Goal: Task Accomplishment & Management: Manage account settings

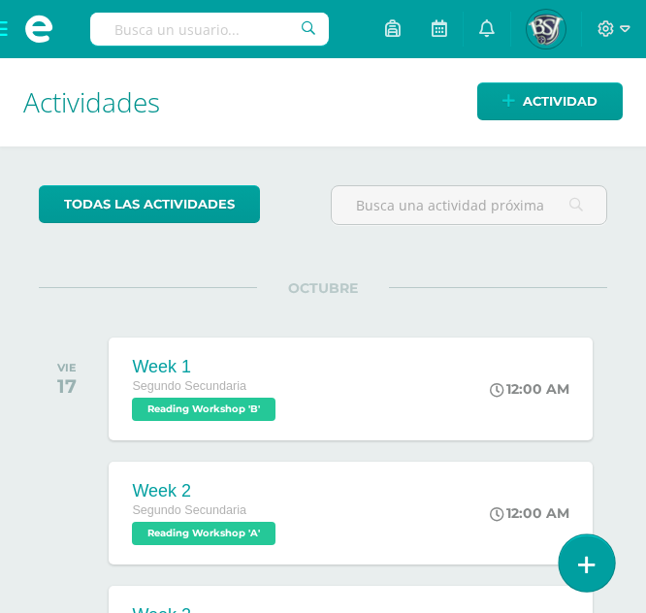
click at [596, 549] on link at bounding box center [586, 562] width 55 height 56
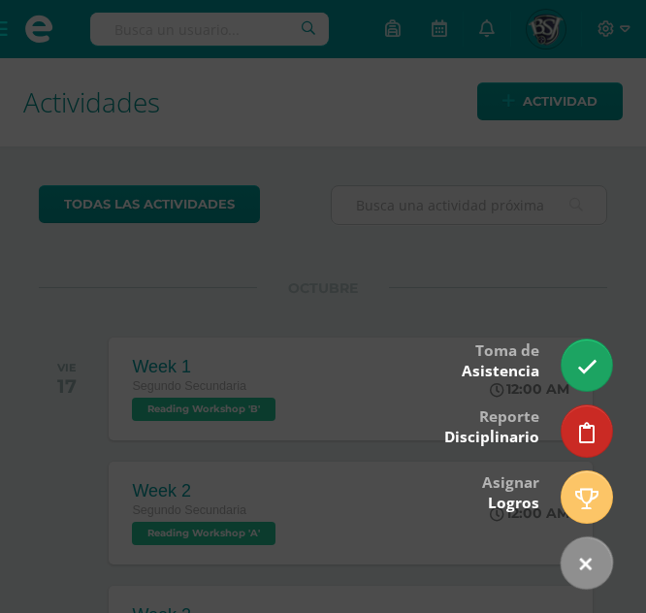
click at [479, 227] on div at bounding box center [323, 306] width 646 height 613
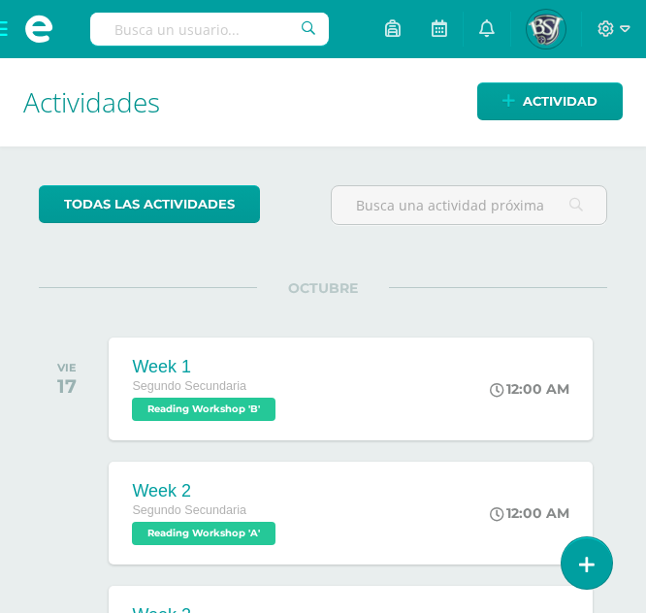
click at [4, 22] on span at bounding box center [39, 29] width 78 height 58
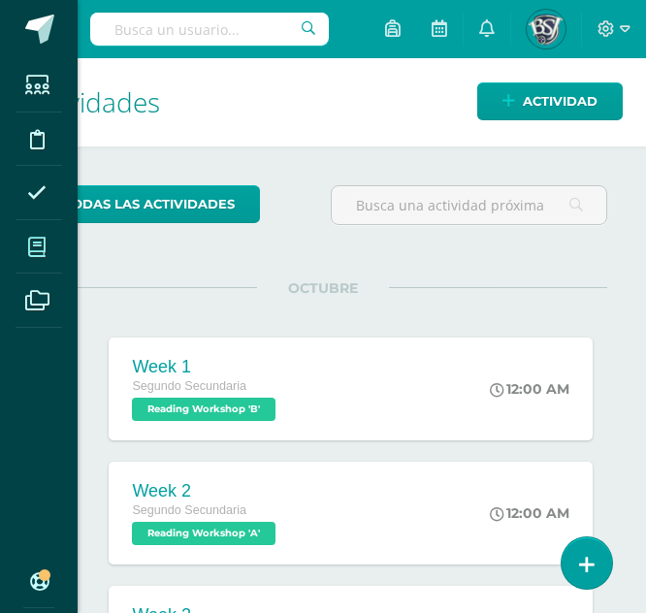
click at [27, 255] on span at bounding box center [38, 247] width 44 height 44
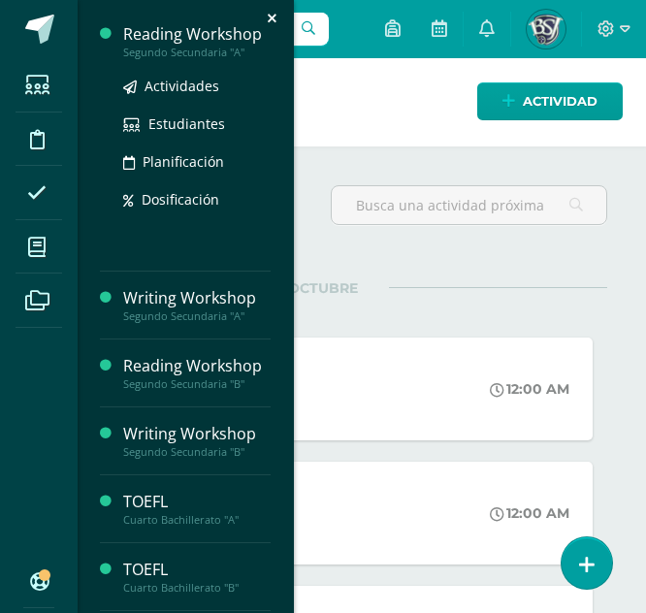
click at [167, 25] on div "Reading Workshop" at bounding box center [196, 34] width 147 height 22
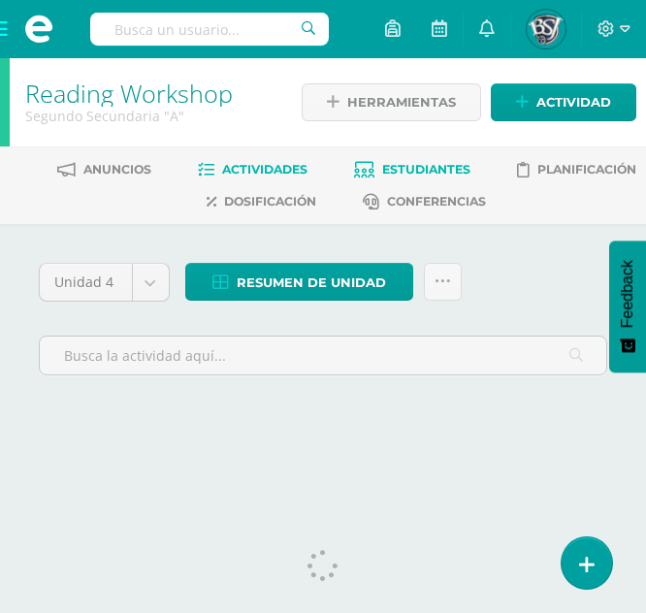
click at [403, 158] on link "Estudiantes" at bounding box center [412, 169] width 116 height 31
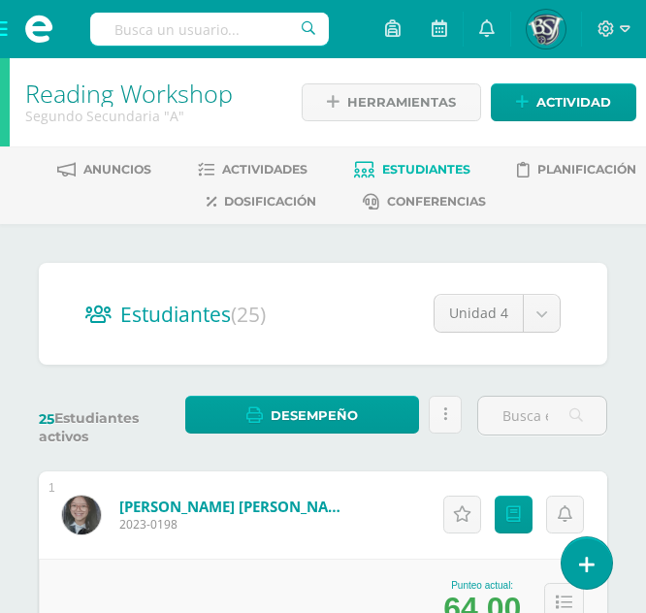
click at [99, 443] on label "25 Estudiantes activos" at bounding box center [104, 427] width 131 height 36
click at [113, 414] on label "25 Estudiantes activos" at bounding box center [104, 427] width 131 height 36
click at [398, 330] on h2 "Estudiantes (25)" at bounding box center [322, 314] width 475 height 40
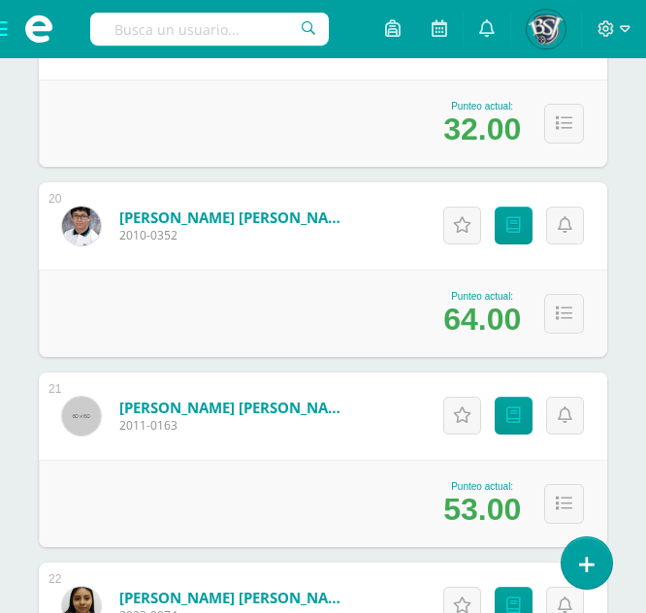
scroll to position [3901, 0]
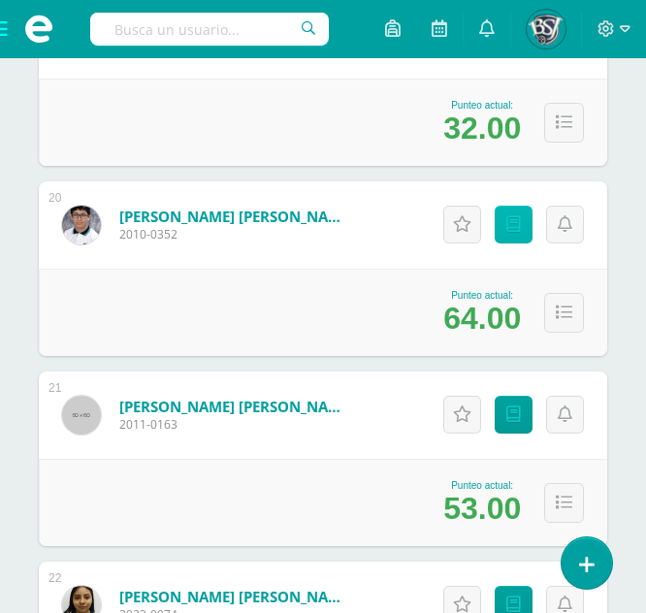
click at [516, 240] on link "Punteos" at bounding box center [514, 225] width 38 height 38
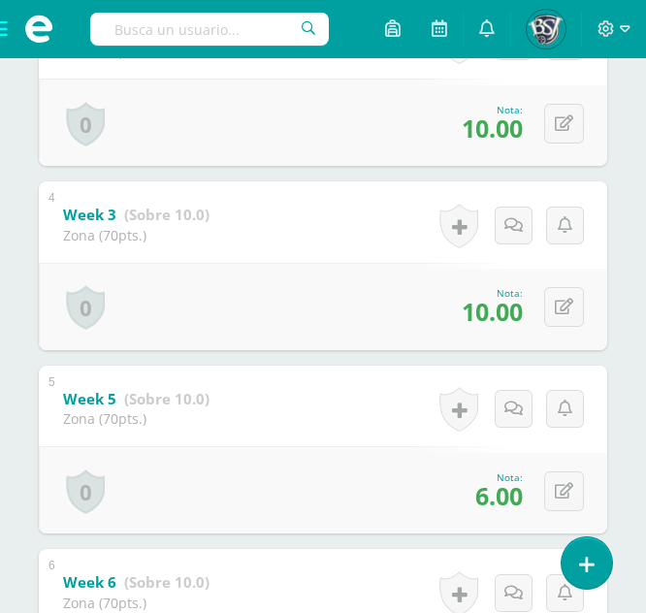
scroll to position [882, 0]
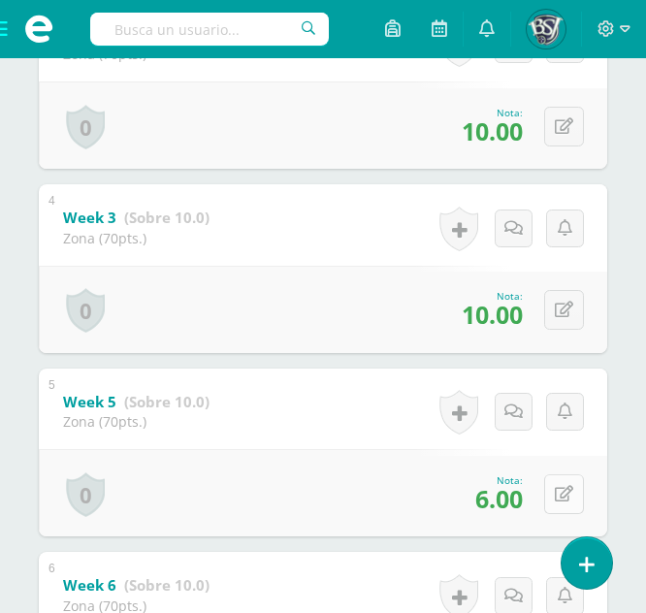
click at [569, 498] on icon at bounding box center [564, 494] width 18 height 16
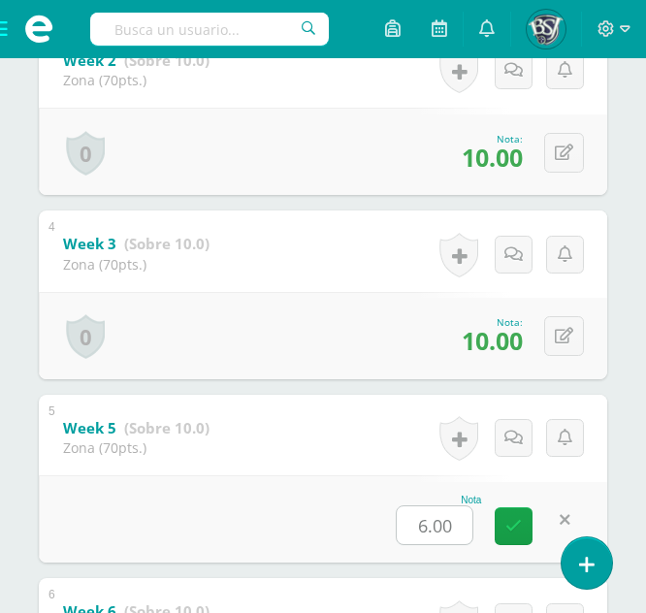
scroll to position [848, 0]
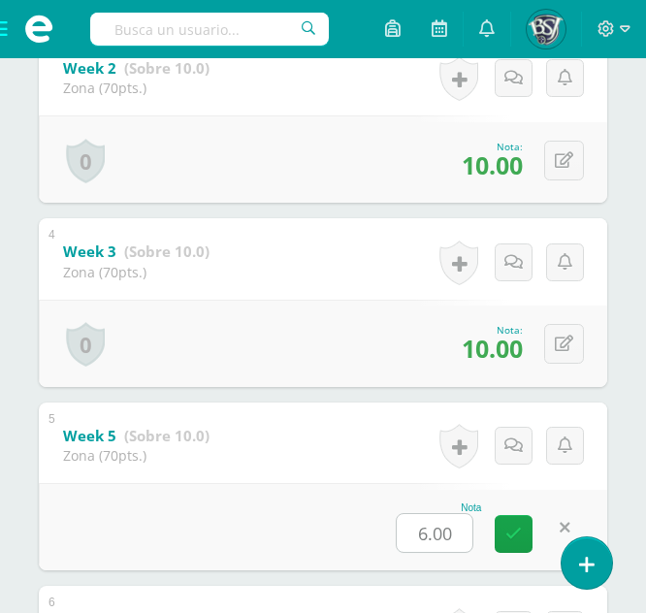
click at [249, 428] on div "5 Week 5 (Sobre 10.0) Zona (70pts.) Nota 6.00 0 Logros Logros obtenidos" at bounding box center [323, 486] width 568 height 169
click at [282, 438] on div "5 Week 5 (Sobre 10.0) Zona (70pts.) Nota 6.00 0 Logros Logros obtenidos" at bounding box center [323, 486] width 568 height 169
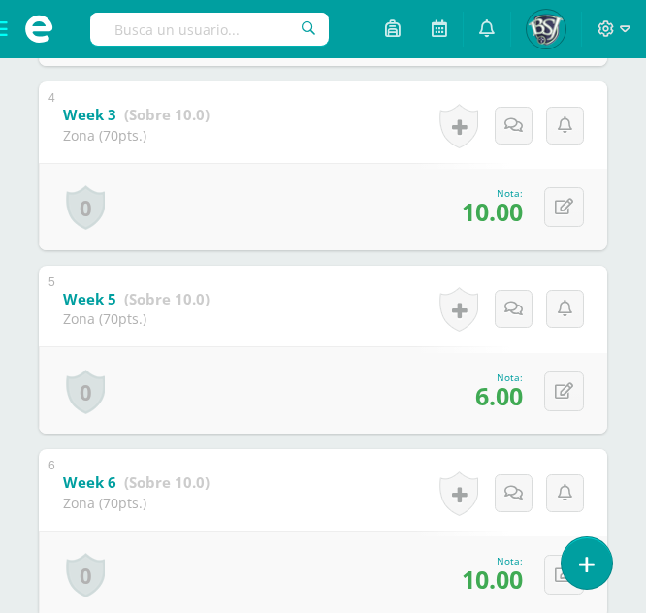
scroll to position [986, 0]
click at [555, 388] on button at bounding box center [564, 390] width 40 height 40
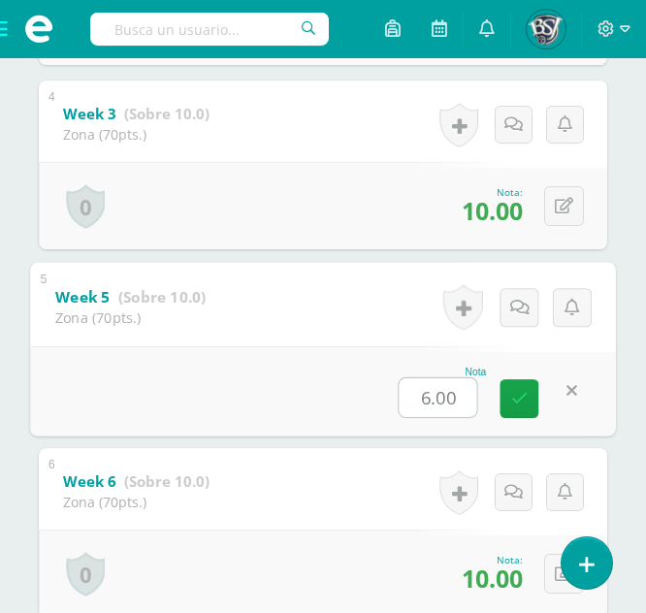
type input "9"
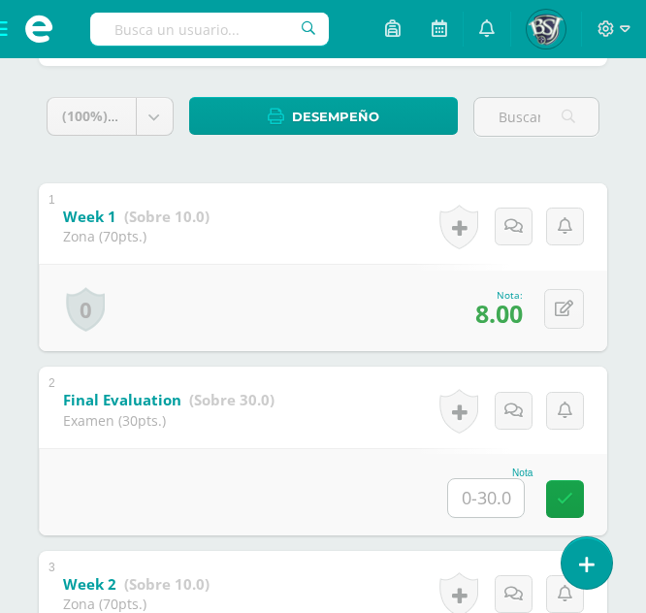
scroll to position [0, 0]
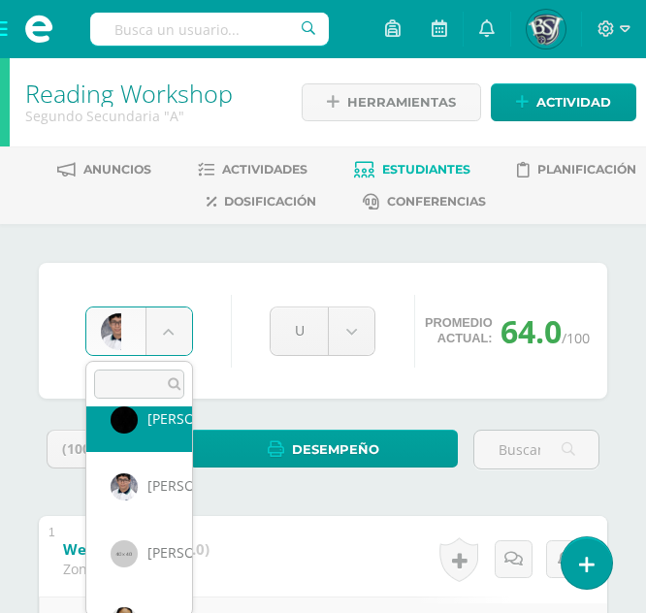
scroll to position [1234, 0]
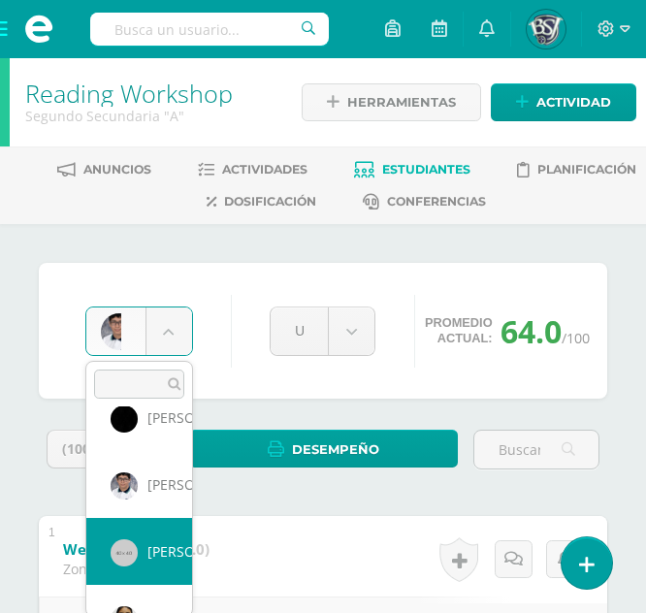
select select "669"
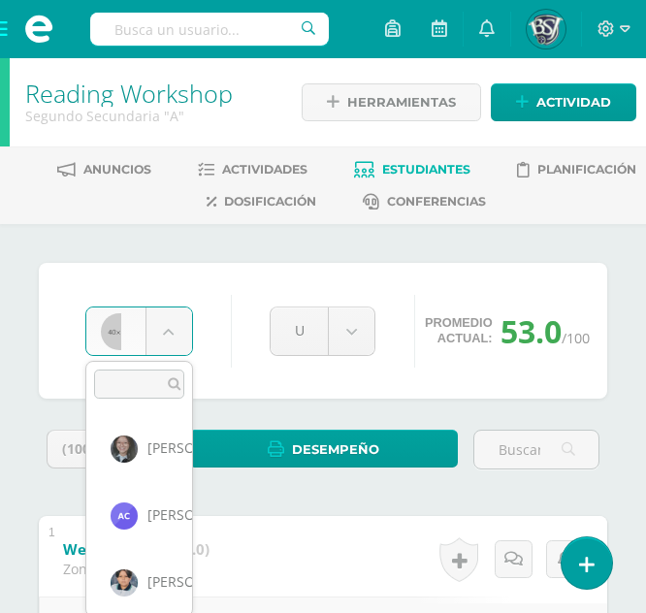
scroll to position [1203, 0]
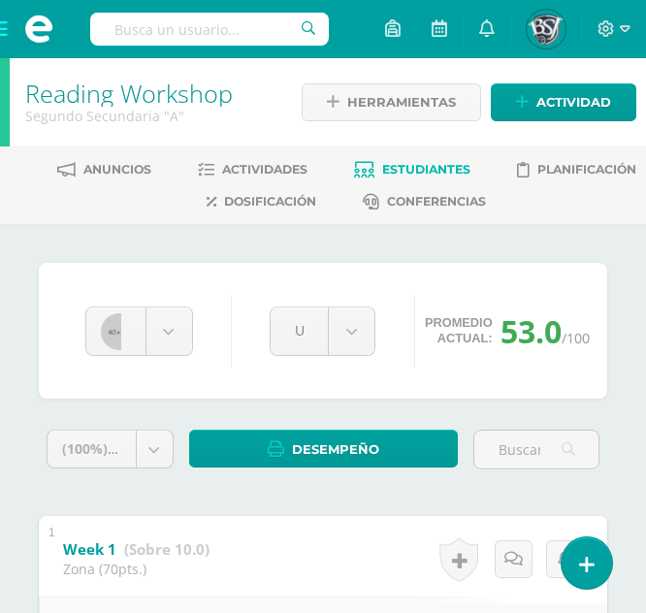
click at [425, 163] on span "Estudiantes" at bounding box center [426, 169] width 88 height 15
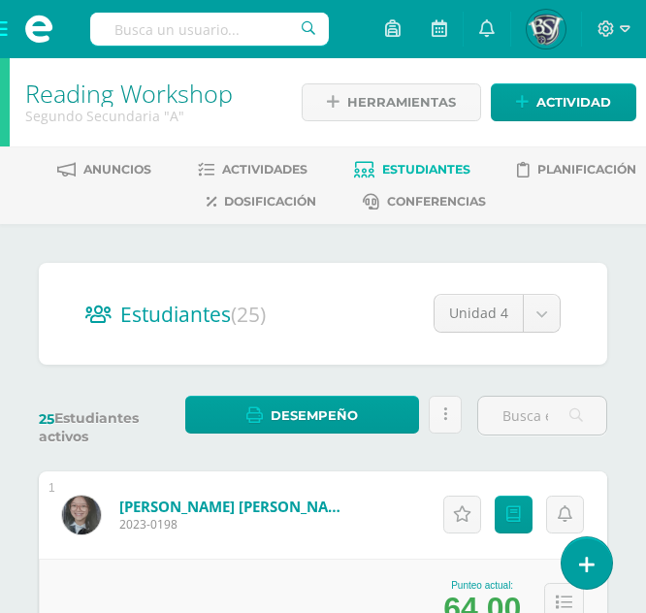
click at [389, 163] on span "Estudiantes" at bounding box center [426, 169] width 88 height 15
click at [80, 99] on link "Reading Workshop" at bounding box center [129, 93] width 208 height 33
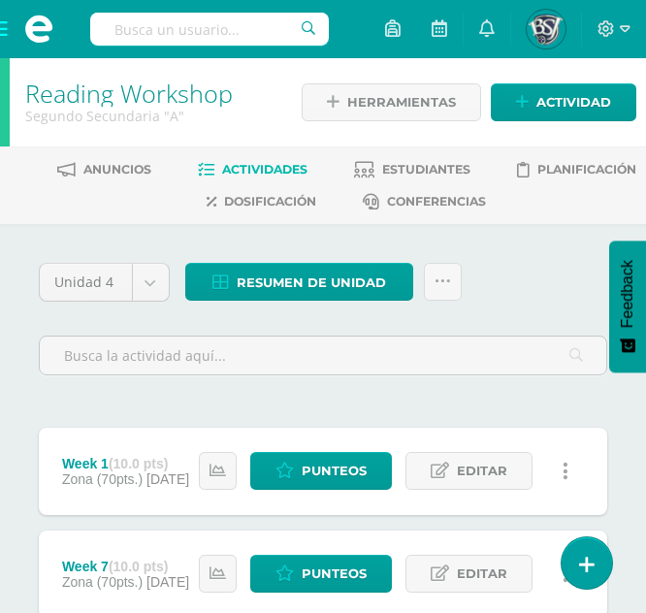
click at [13, 33] on span at bounding box center [39, 29] width 78 height 58
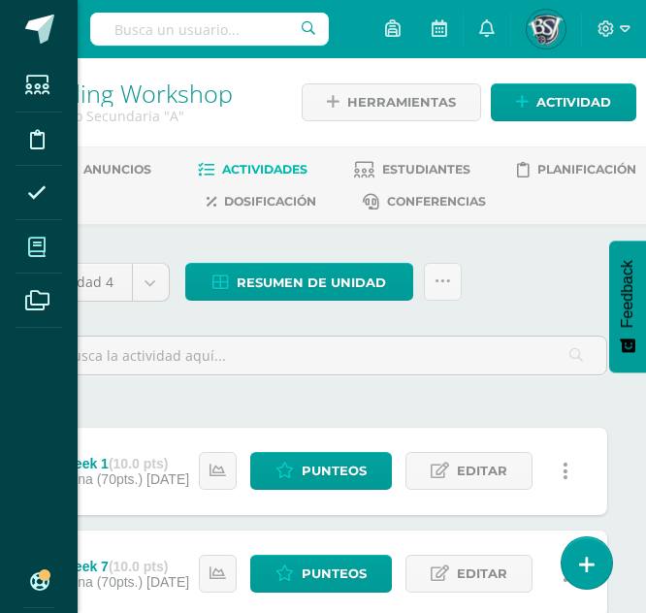
click at [45, 257] on span at bounding box center [38, 247] width 44 height 44
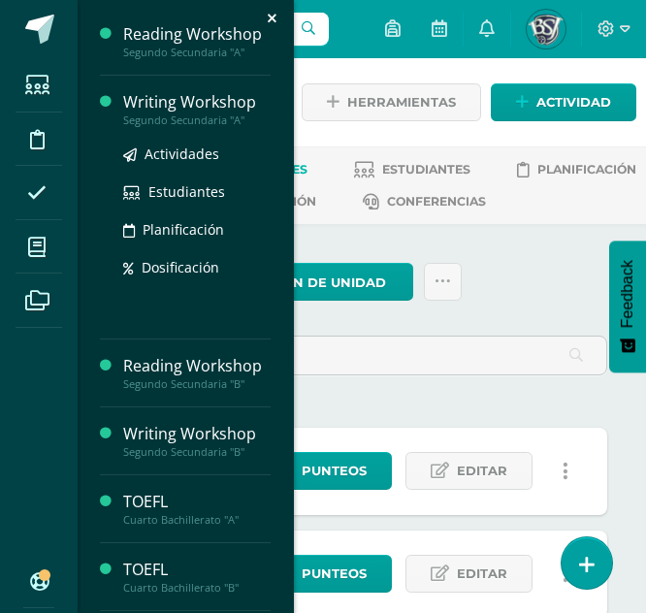
click at [159, 102] on div "Writing Workshop" at bounding box center [196, 102] width 147 height 22
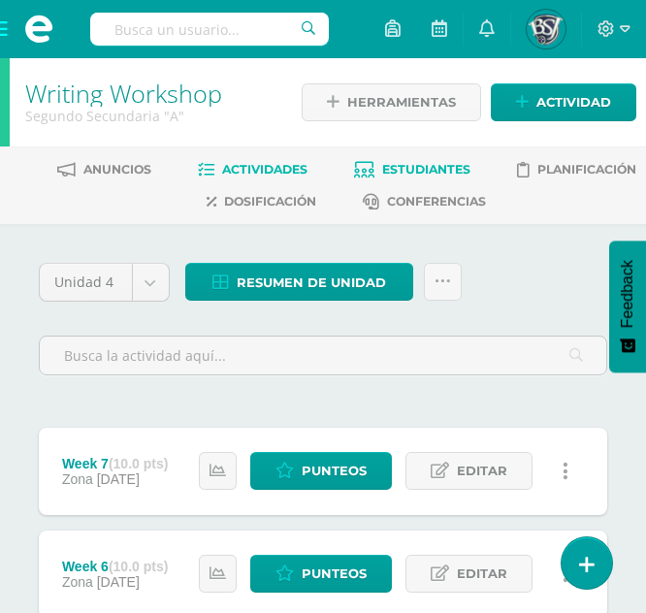
click at [422, 160] on link "Estudiantes" at bounding box center [412, 169] width 116 height 31
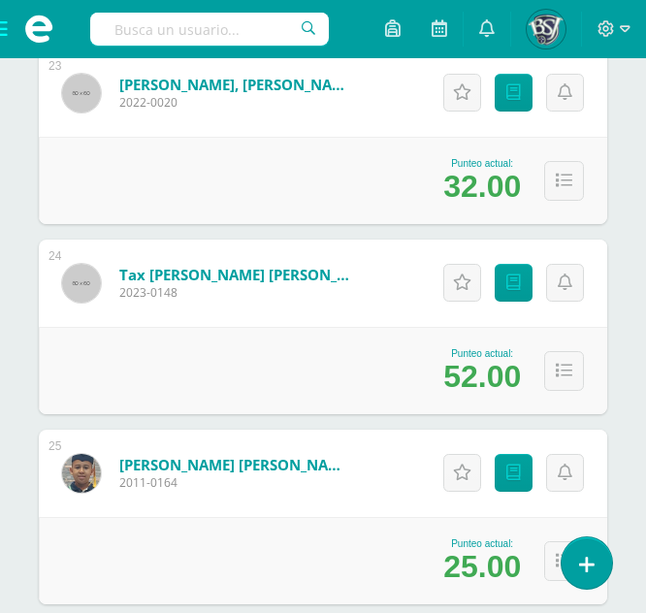
scroll to position [4723, 0]
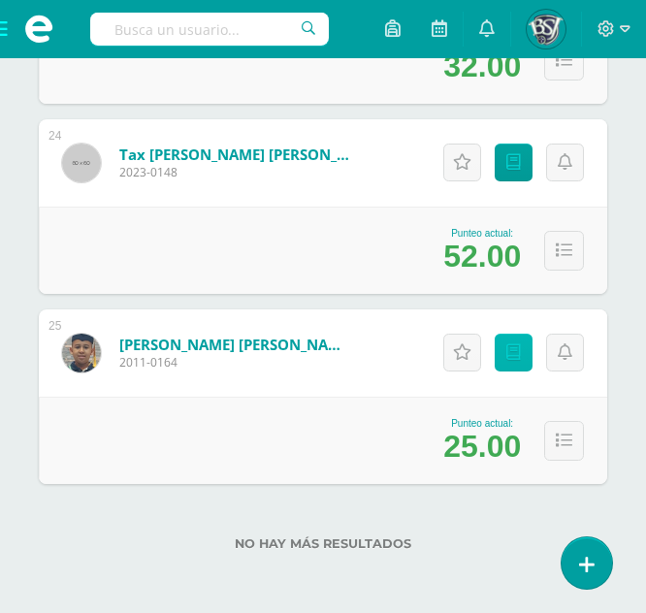
click at [503, 368] on link "Punteos" at bounding box center [514, 353] width 38 height 38
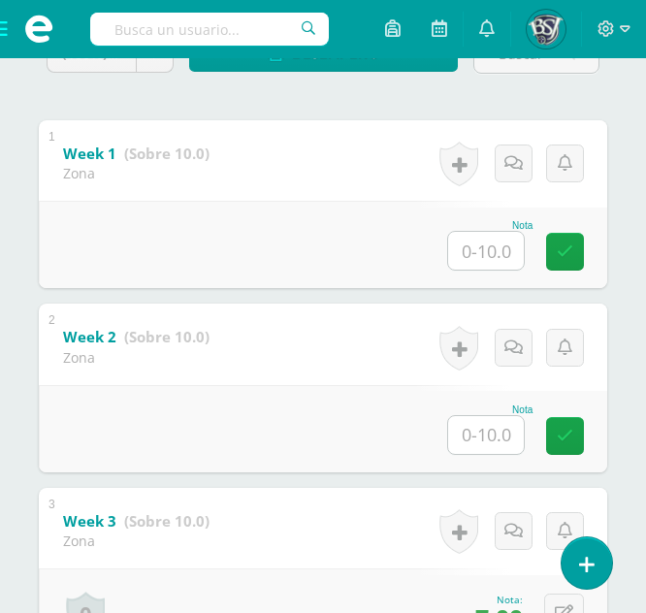
scroll to position [146, 0]
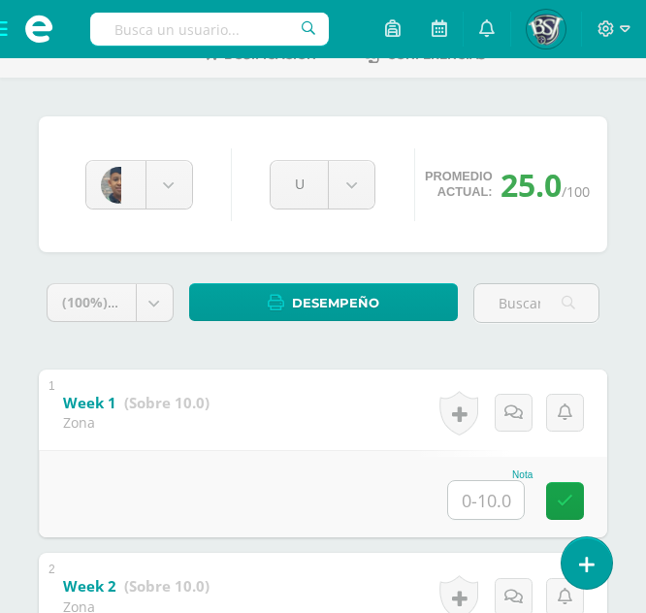
click at [471, 509] on input "text" at bounding box center [486, 500] width 76 height 38
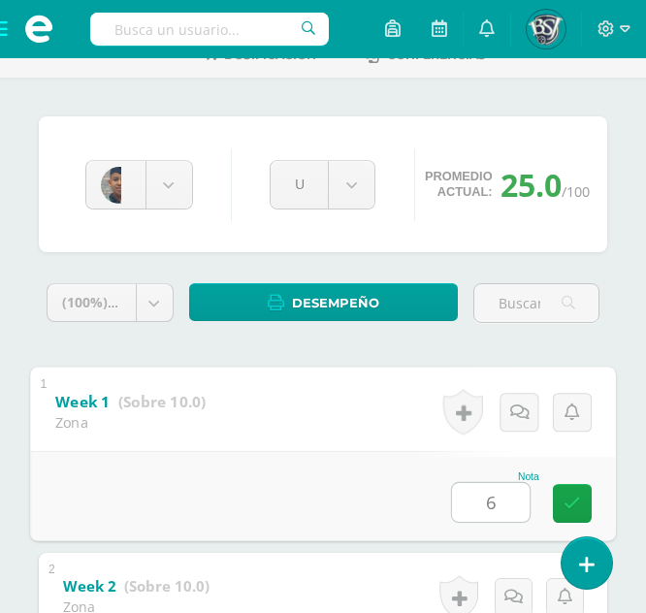
type input "6"
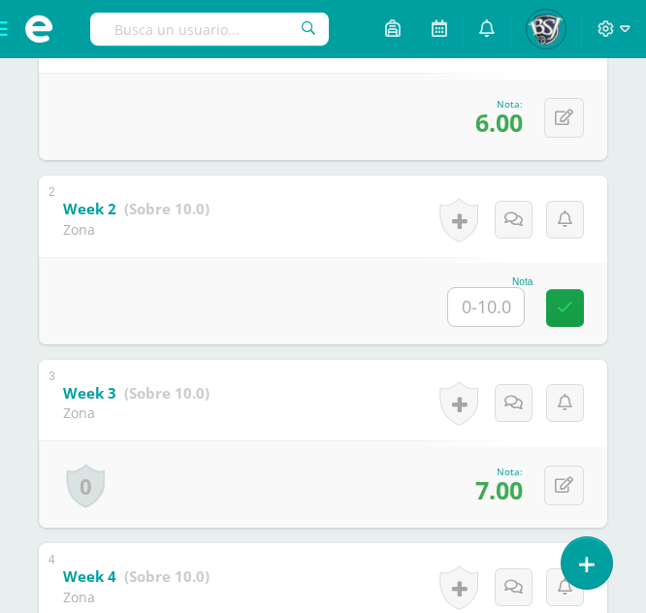
click at [303, 229] on div "2 Week 2 (Sobre 10.0) Zona Nota 0 [GEOGRAPHIC_DATA] Logros obtenidos N/A" at bounding box center [323, 260] width 568 height 169
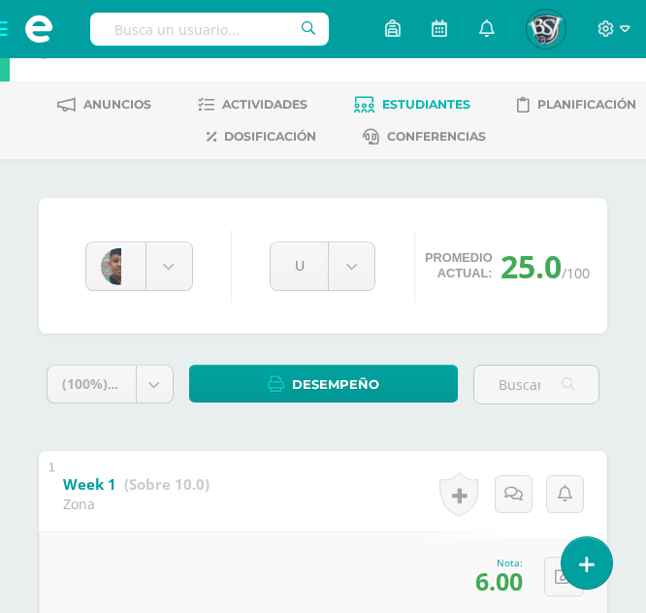
scroll to position [0, 0]
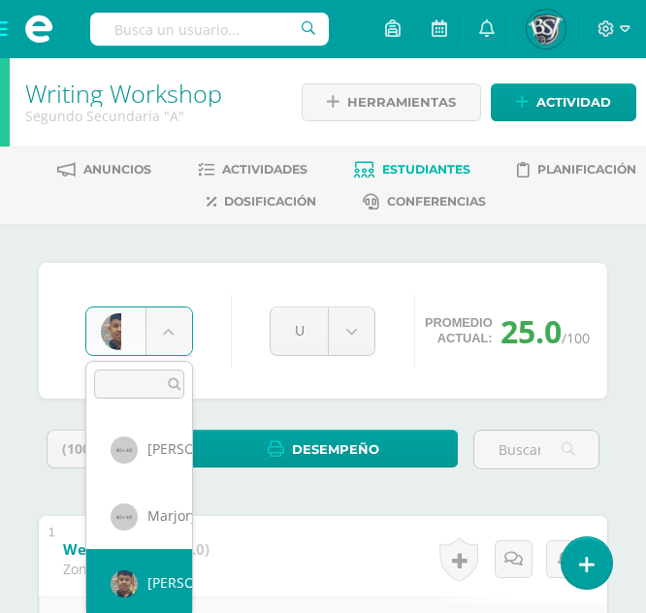
scroll to position [1413, 0]
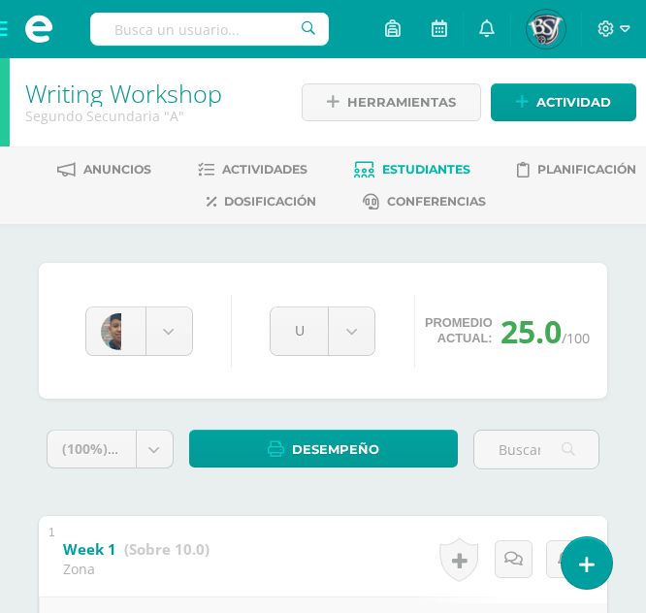
click at [3, 29] on span at bounding box center [39, 29] width 78 height 58
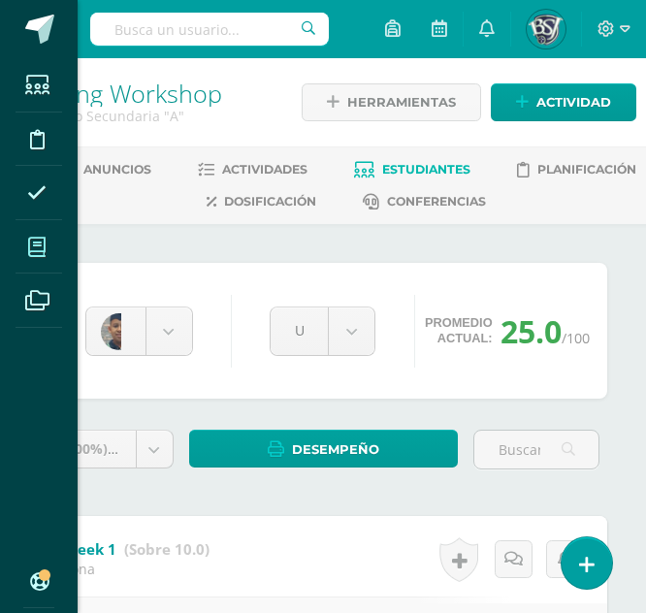
click at [42, 247] on icon at bounding box center [36, 247] width 17 height 19
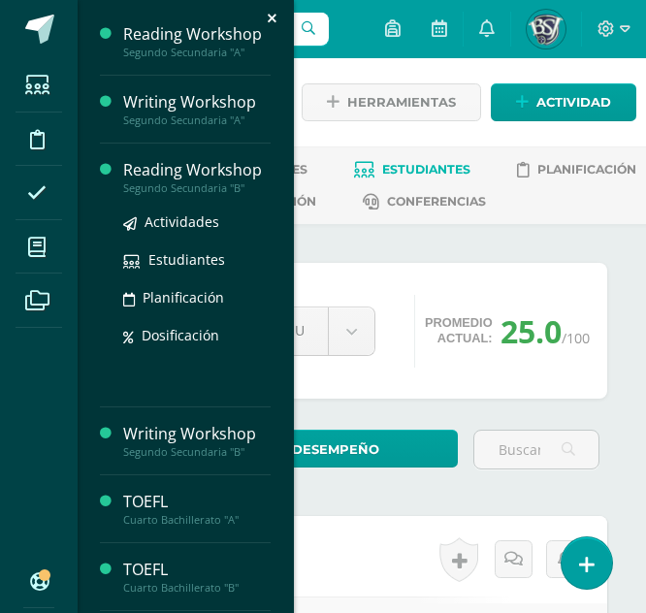
click at [148, 174] on div "Reading Workshop" at bounding box center [196, 170] width 147 height 22
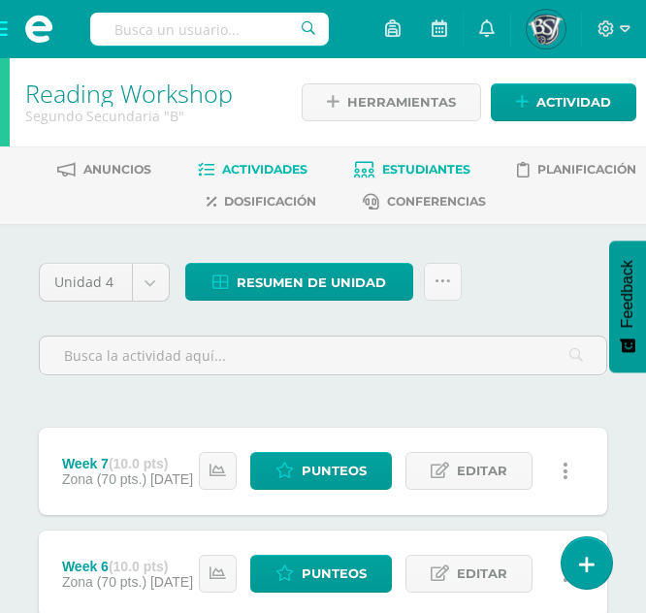
click at [445, 159] on link "Estudiantes" at bounding box center [412, 169] width 116 height 31
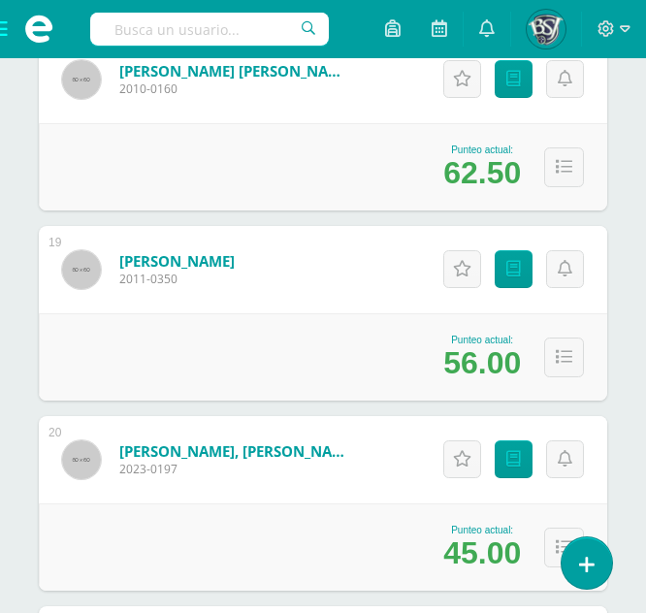
scroll to position [3668, 0]
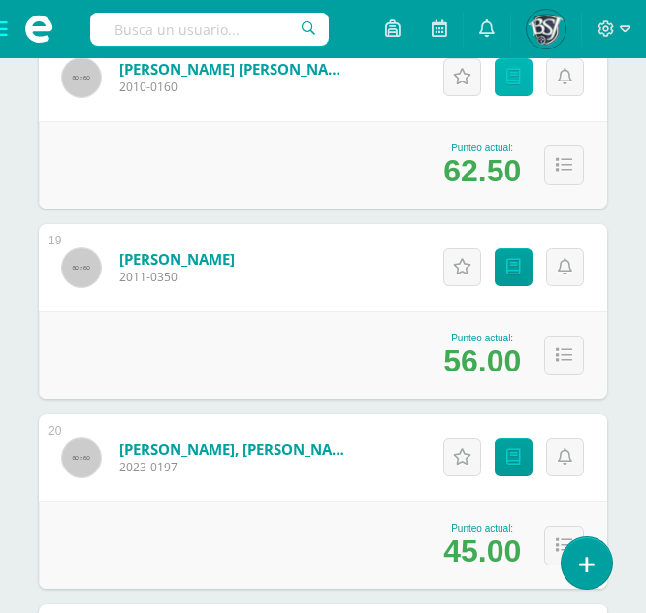
click at [502, 94] on link "Punteos" at bounding box center [514, 77] width 38 height 38
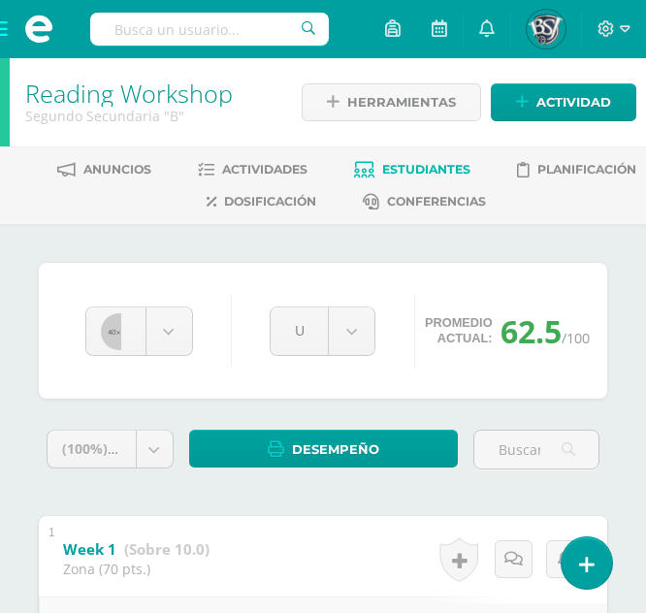
click at [410, 168] on span "Estudiantes" at bounding box center [426, 169] width 88 height 15
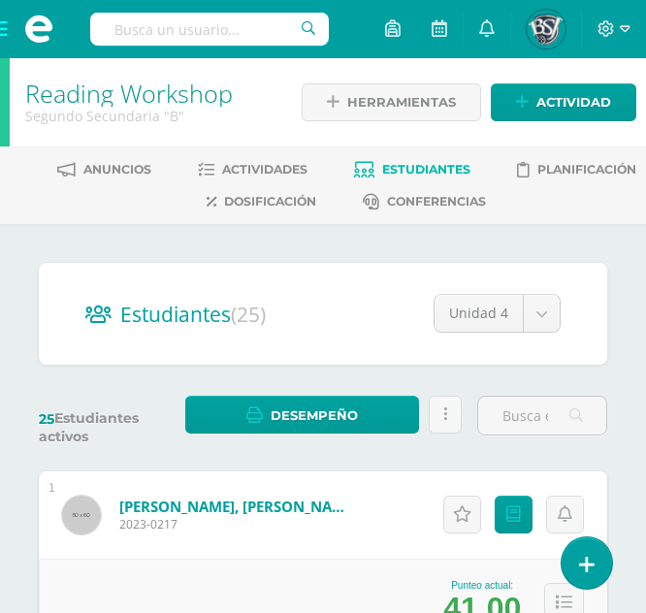
click at [12, 28] on span at bounding box center [39, 29] width 78 height 58
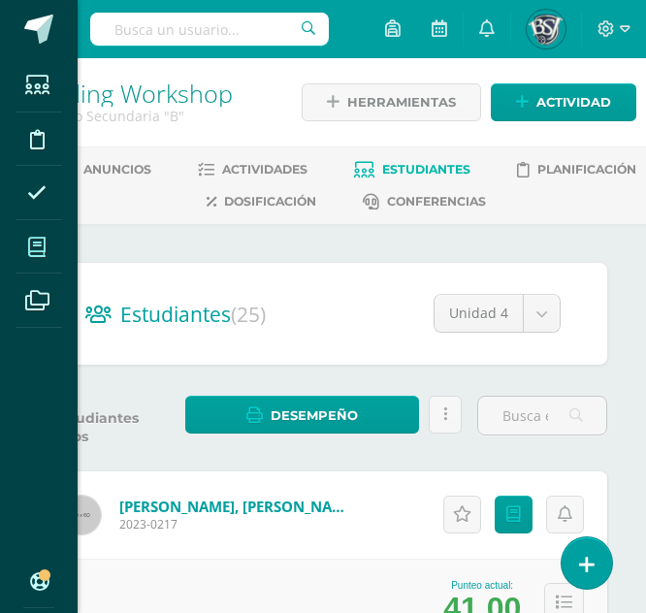
click at [36, 249] on icon at bounding box center [36, 247] width 17 height 19
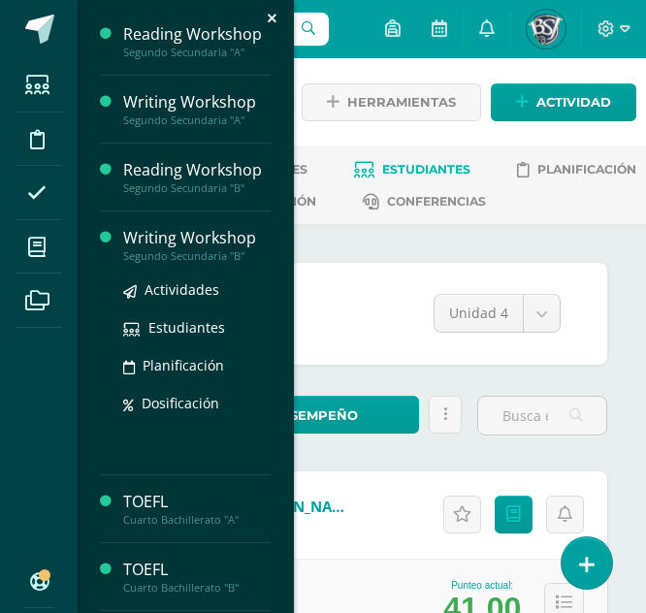
click at [144, 246] on div "Writing Workshop" at bounding box center [196, 238] width 147 height 22
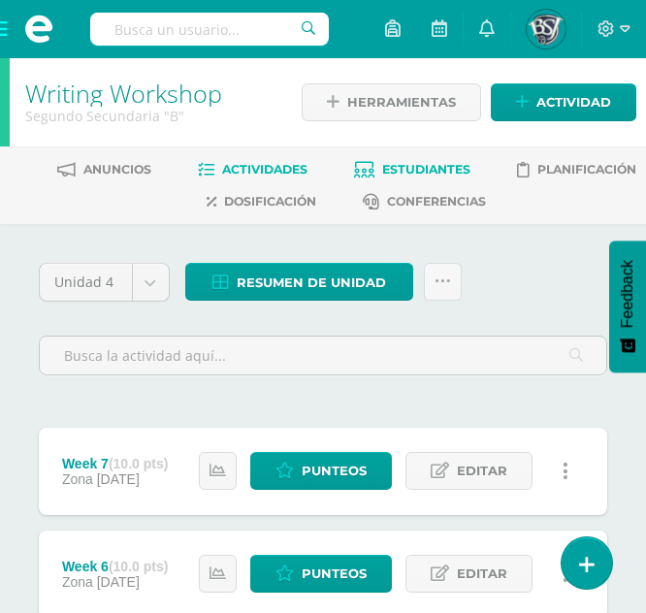
click at [431, 157] on link "Estudiantes" at bounding box center [412, 169] width 116 height 31
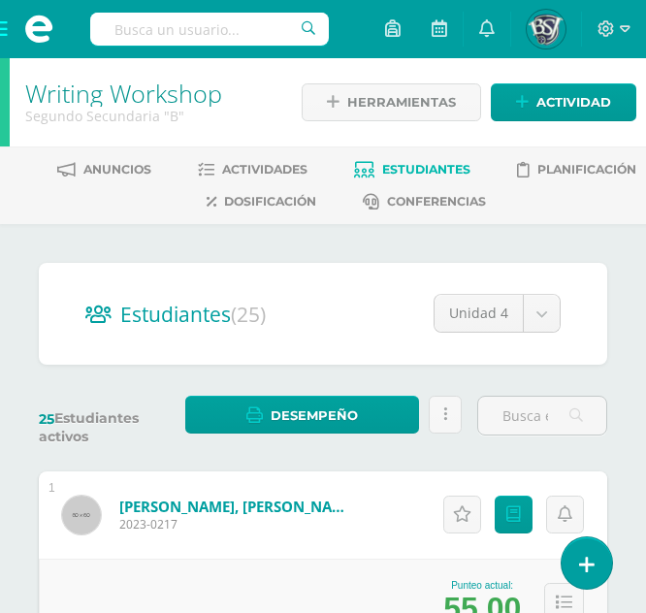
click at [8, 28] on span at bounding box center [39, 29] width 78 height 58
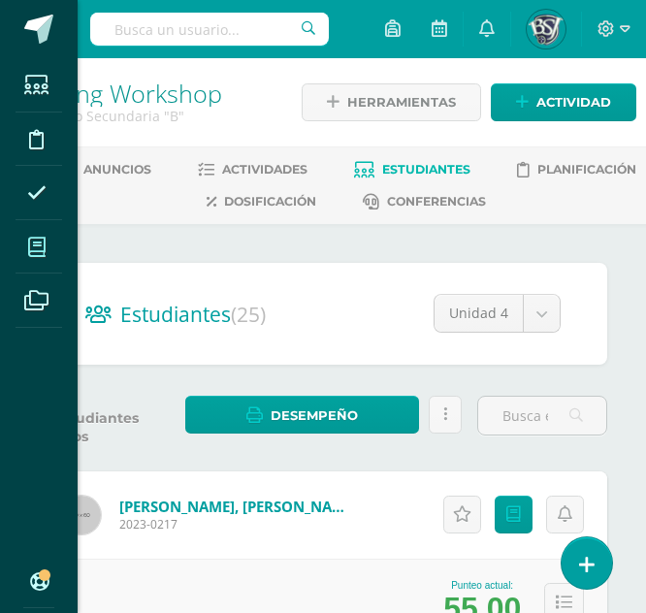
click at [44, 258] on span at bounding box center [38, 247] width 44 height 44
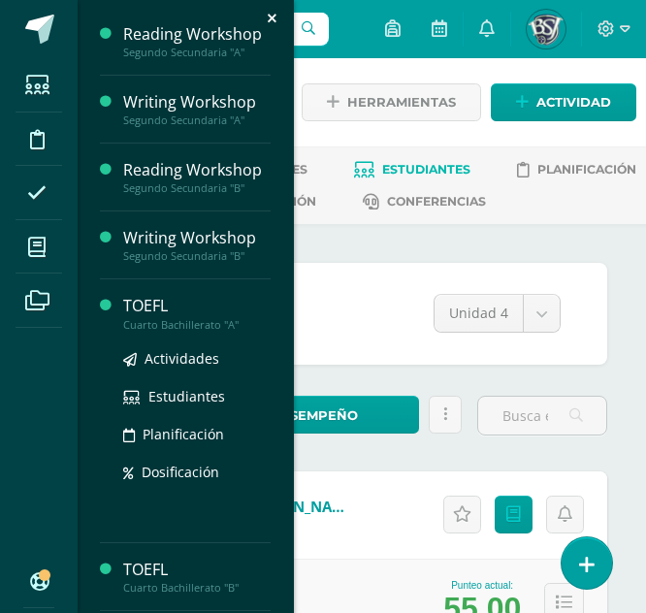
click at [147, 304] on div "TOEFL" at bounding box center [196, 306] width 147 height 22
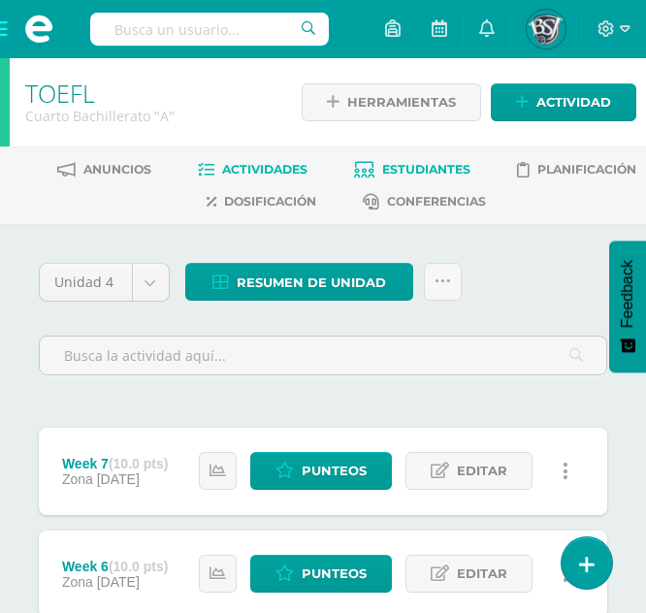
click at [410, 158] on link "Estudiantes" at bounding box center [412, 169] width 116 height 31
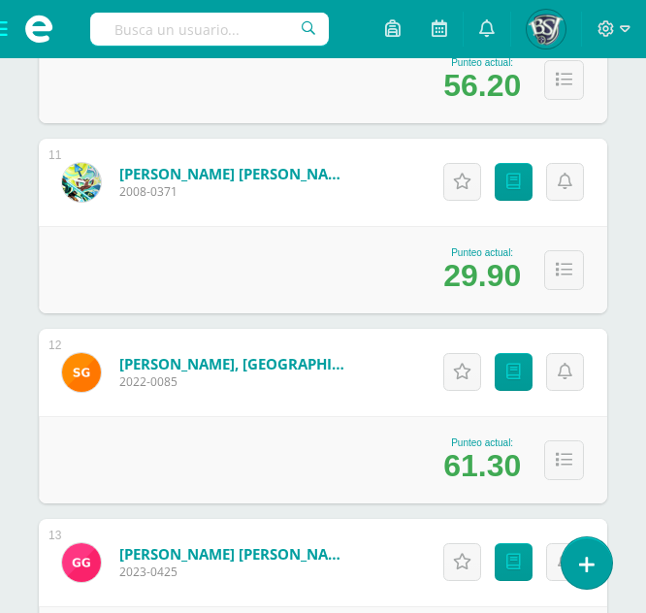
scroll to position [2234, 0]
